Goal: Task Accomplishment & Management: Use online tool/utility

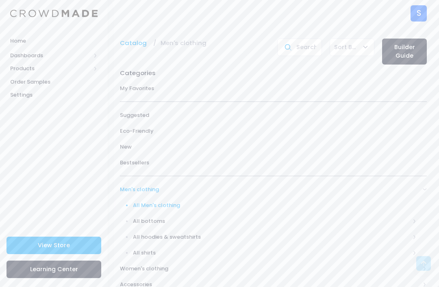
scroll to position [653, 0]
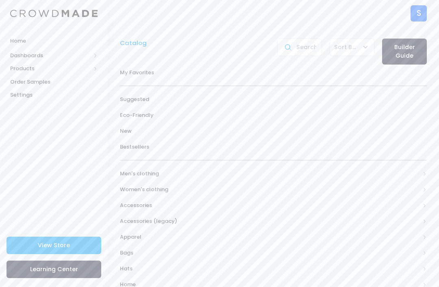
scroll to position [104, 0]
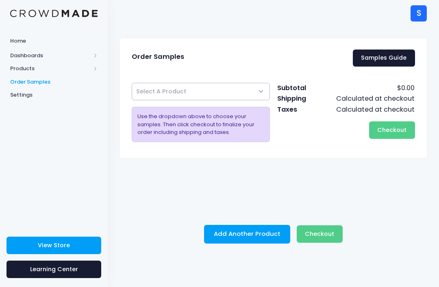
click at [255, 97] on span "Select A Product" at bounding box center [201, 91] width 138 height 17
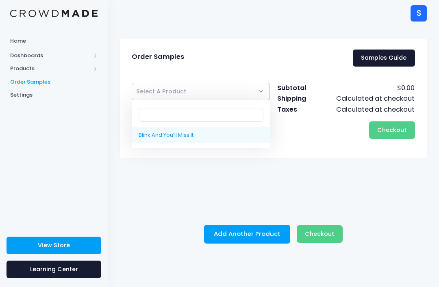
select select "10205968040210"
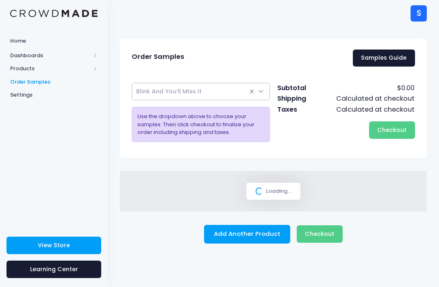
select select
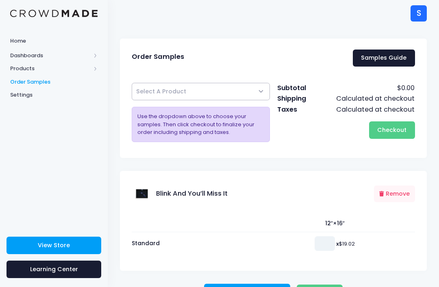
click at [321, 250] on input "number" at bounding box center [325, 244] width 20 height 15
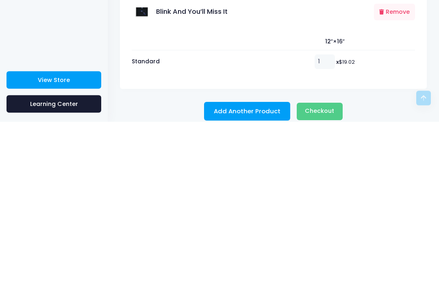
scroll to position [27, 0]
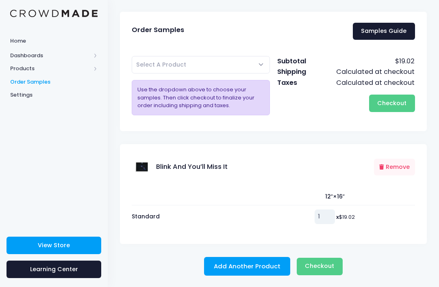
type input "1"
click at [325, 265] on span "Checkout" at bounding box center [319, 266] width 29 height 8
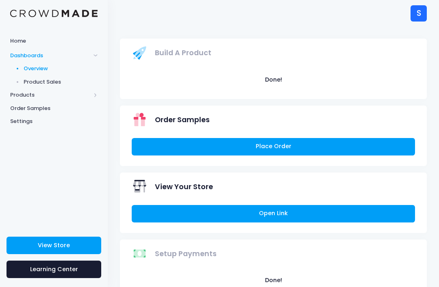
click at [42, 81] on span "Product Sales" at bounding box center [61, 82] width 74 height 8
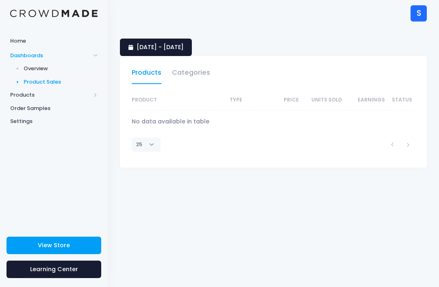
select select "25"
click at [195, 78] on link "Categories" at bounding box center [191, 74] width 38 height 19
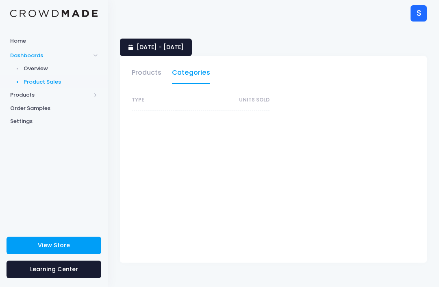
click at [143, 69] on link "Products" at bounding box center [147, 74] width 30 height 19
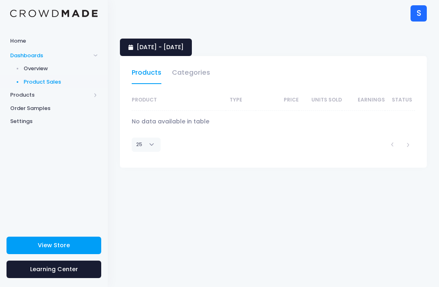
click at [330, 100] on th "Units Sold" at bounding box center [320, 100] width 43 height 21
click at [337, 105] on th "Units Sold" at bounding box center [320, 100] width 43 height 21
select select "25"
click at [87, 93] on span "Products" at bounding box center [50, 95] width 80 height 8
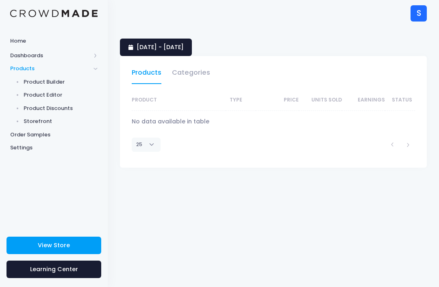
click at [35, 121] on span "Storefront" at bounding box center [61, 121] width 74 height 8
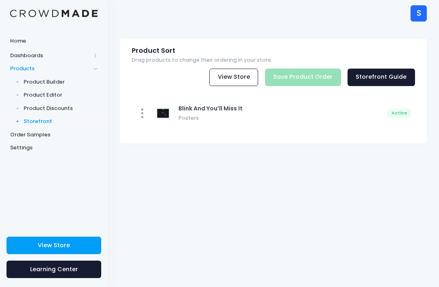
click at [304, 120] on span "Posters" at bounding box center [281, 117] width 206 height 9
click at [93, 247] on link "View Store" at bounding box center [54, 245] width 95 height 17
click at [29, 105] on span "Product Discounts" at bounding box center [61, 108] width 74 height 8
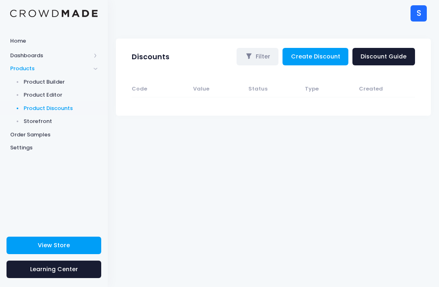
click at [29, 92] on span "Product Editor" at bounding box center [61, 95] width 74 height 8
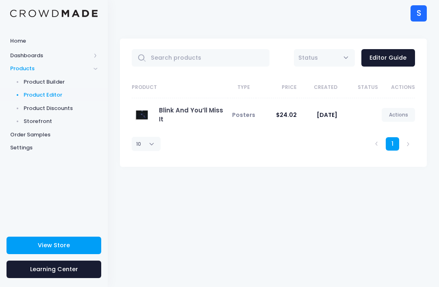
click at [295, 114] on span "$24.02" at bounding box center [286, 115] width 21 height 8
click at [34, 85] on span "Product Builder" at bounding box center [61, 82] width 74 height 8
